Goal: Information Seeking & Learning: Check status

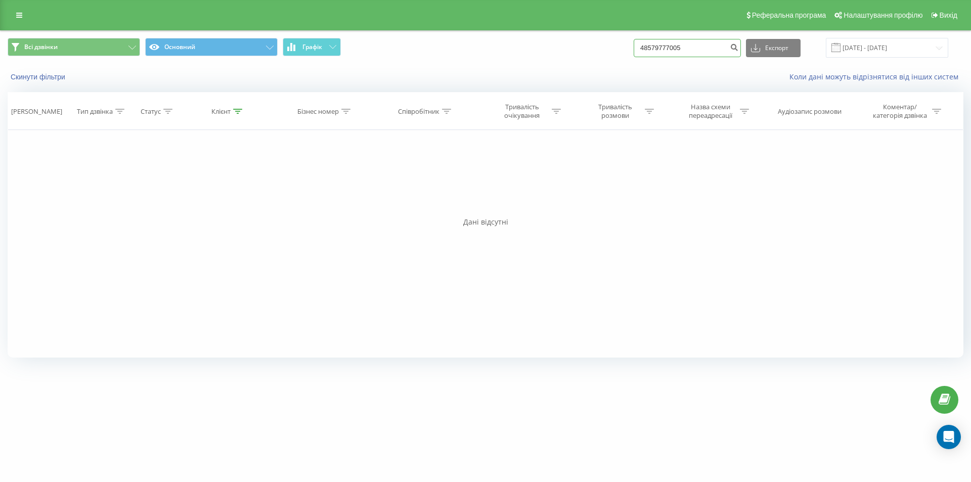
drag, startPoint x: 721, startPoint y: 48, endPoint x: 549, endPoint y: 66, distance: 172.8
click at [553, 66] on div "Всі дзвінки Основний Графік 48579777005 Експорт .csv .xls .xlsx 23.06.2025 - 23…" at bounding box center [486, 60] width 970 height 58
paste input "0 97 604 8737"
type input "0 97 604 8737"
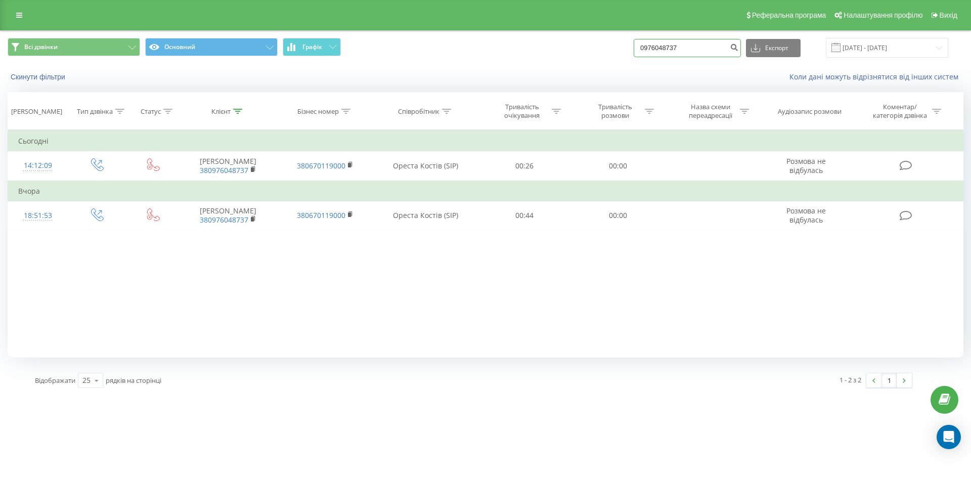
drag, startPoint x: 701, startPoint y: 52, endPoint x: 567, endPoint y: 71, distance: 135.3
click at [568, 70] on div "Всі дзвінки Основний Графік 0976048737 Експорт .csv .xls .xlsx [DATE] - [DATE] …" at bounding box center [486, 60] width 970 height 58
paste input "97 999 5100"
type input "0 97 999 5100"
click at [738, 46] on icon "submit" at bounding box center [733, 46] width 9 height 6
